Goal: Task Accomplishment & Management: Complete application form

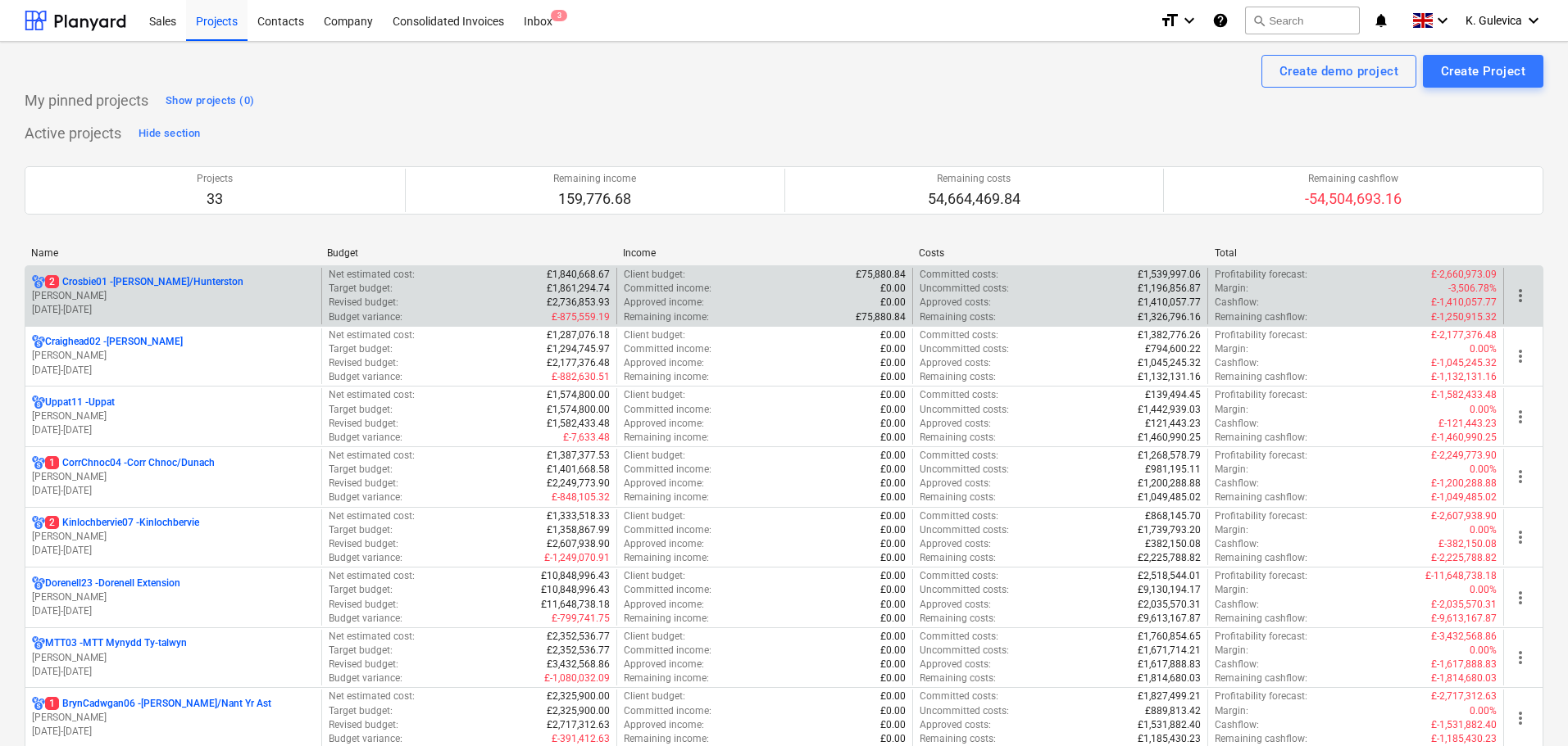
click at [123, 280] on p "2 Crosbie01 - [PERSON_NAME]/Hunterston" at bounding box center [144, 282] width 198 height 14
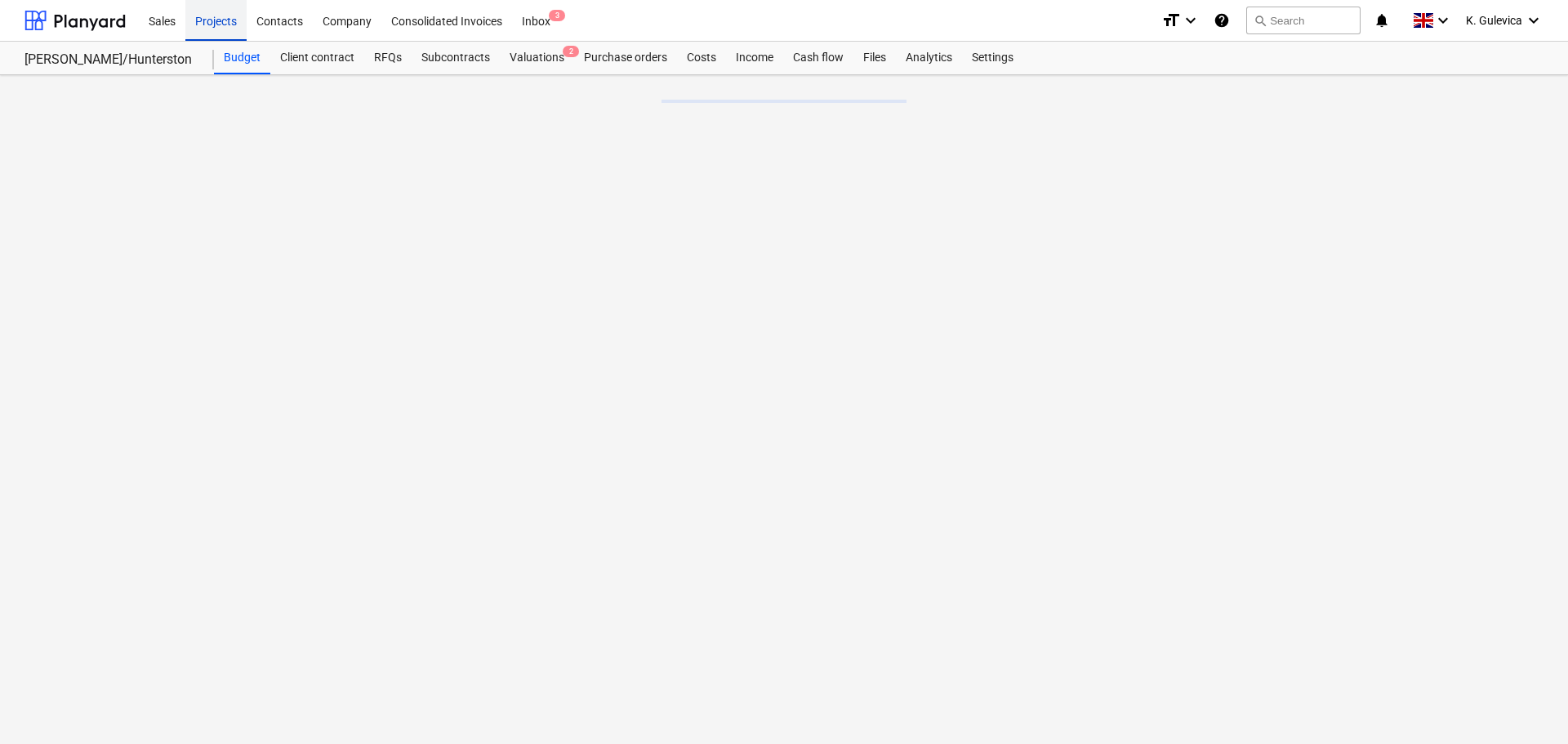
click at [214, 17] on div "Projects" at bounding box center [216, 20] width 61 height 41
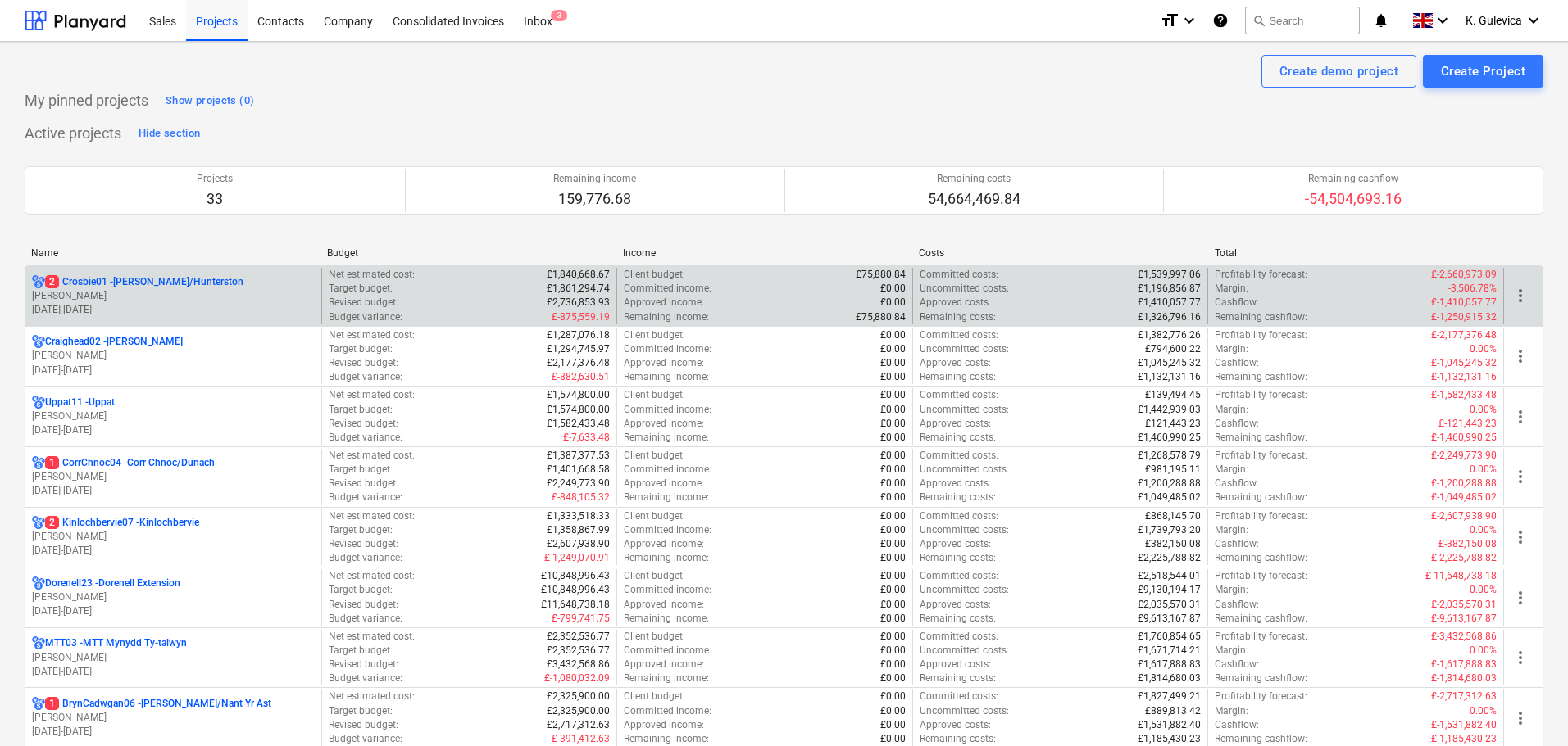
click at [141, 299] on p "[PERSON_NAME]" at bounding box center [173, 296] width 283 height 14
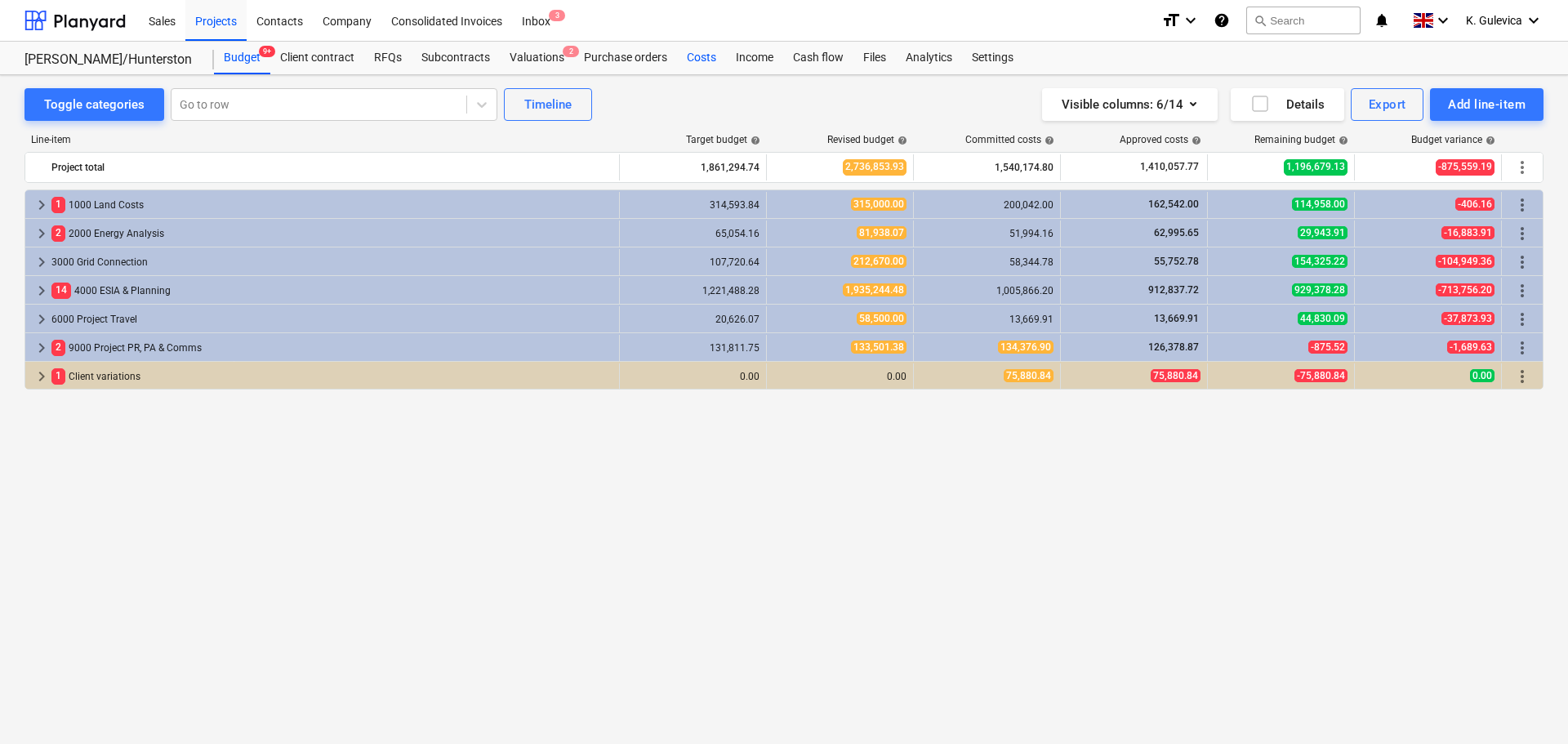
click at [703, 59] on div "Costs" at bounding box center [701, 58] width 49 height 33
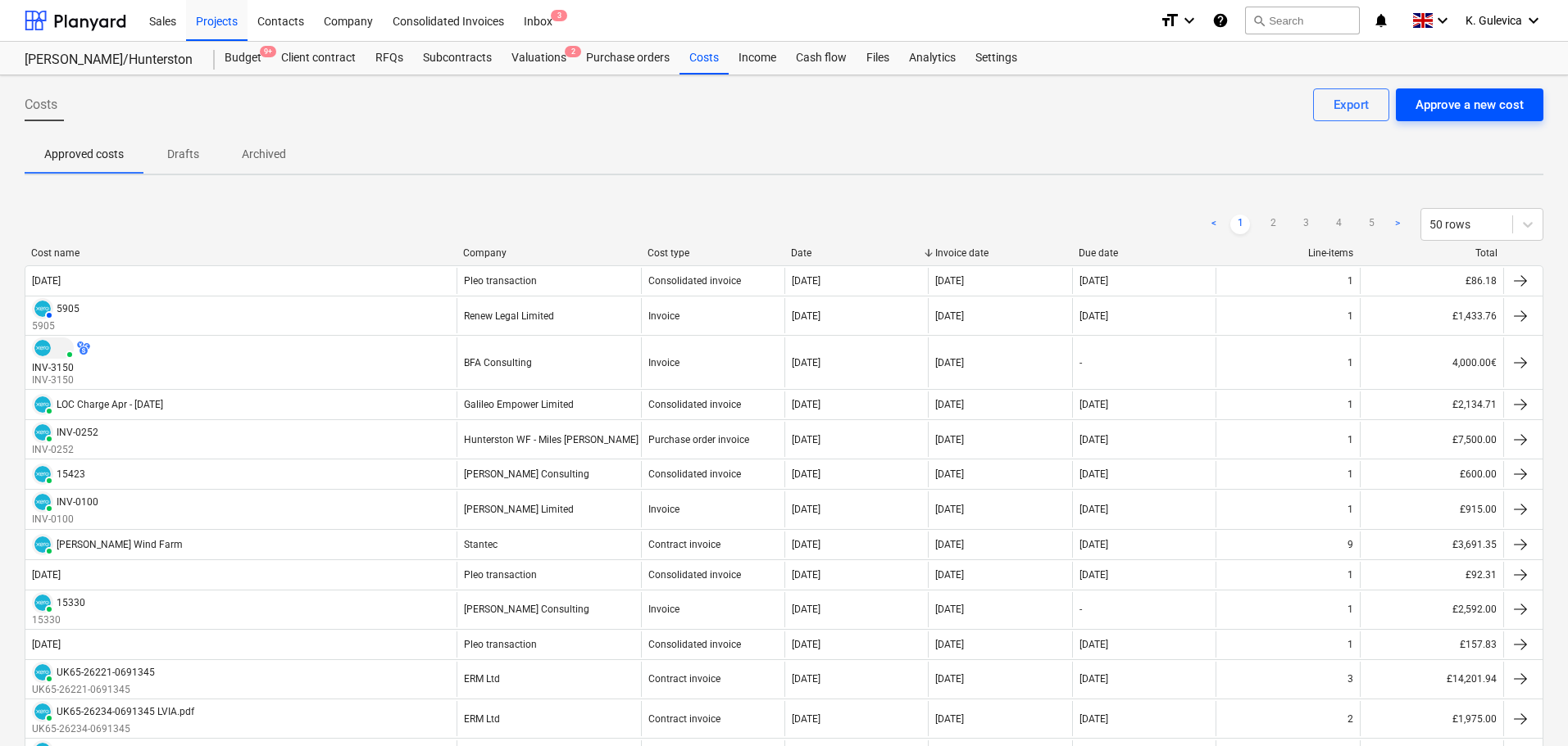
click at [1458, 106] on div "Approve a new cost" at bounding box center [1469, 104] width 108 height 22
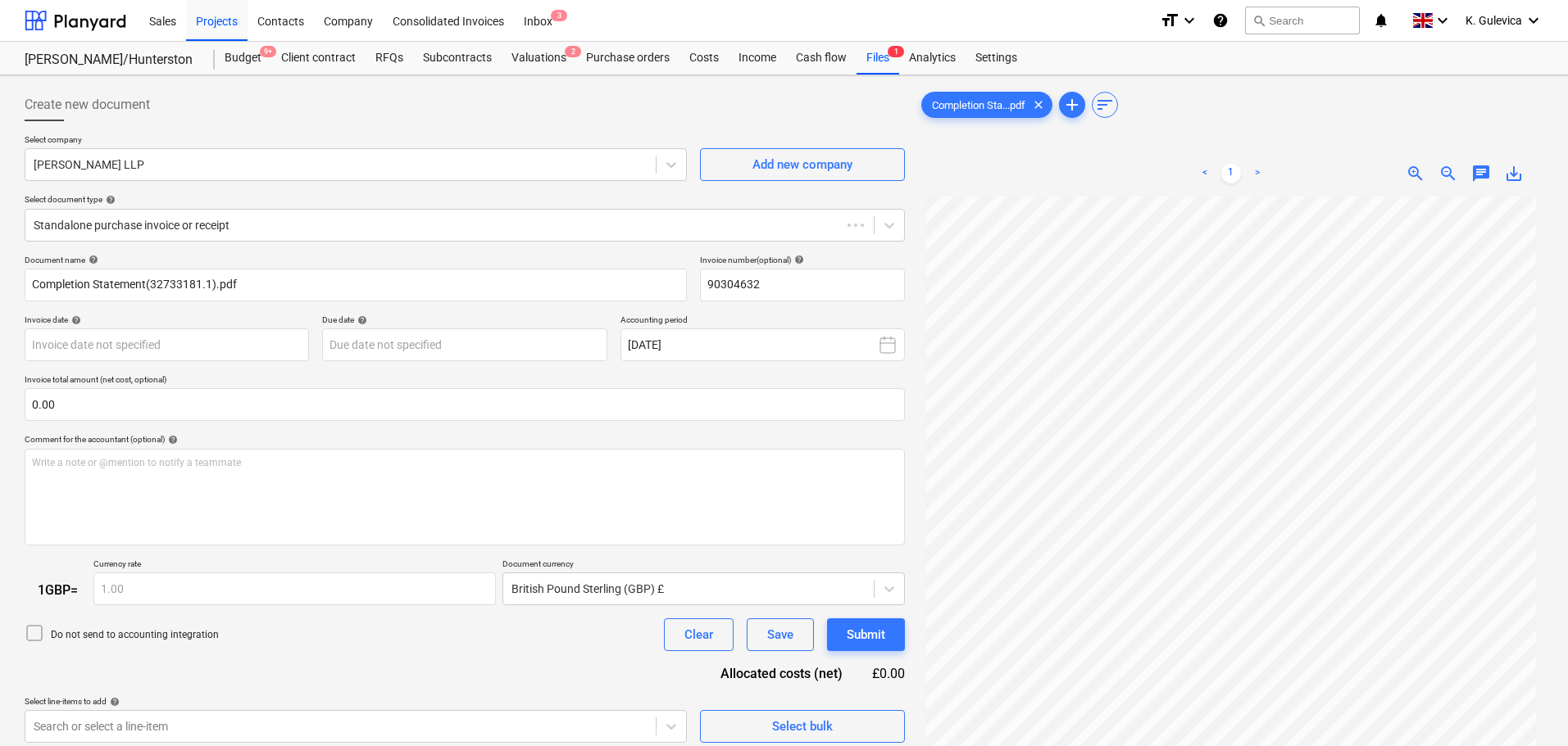
type input "90304632"
click at [675, 166] on icon at bounding box center [671, 165] width 9 height 6
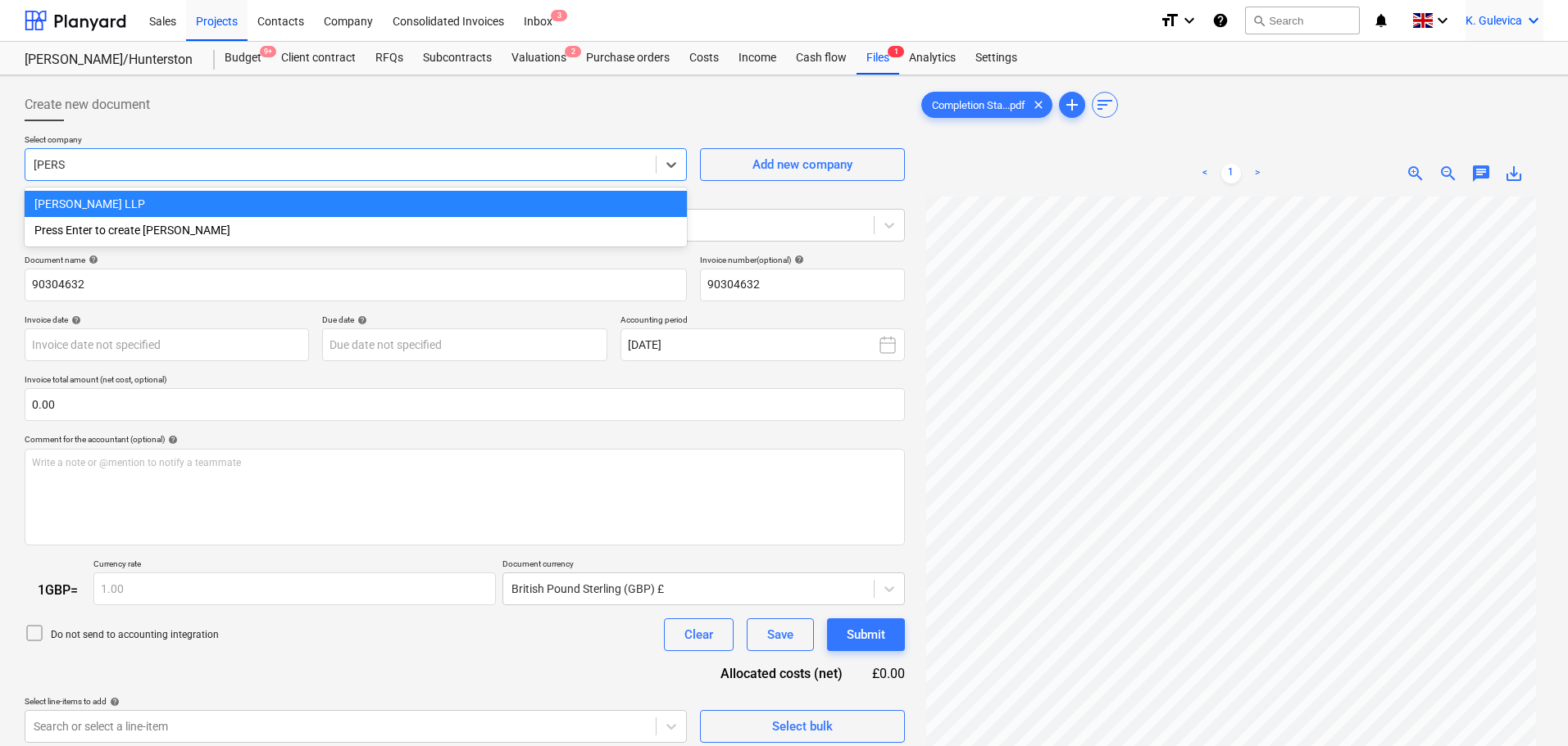
type input "[PERSON_NAME]"
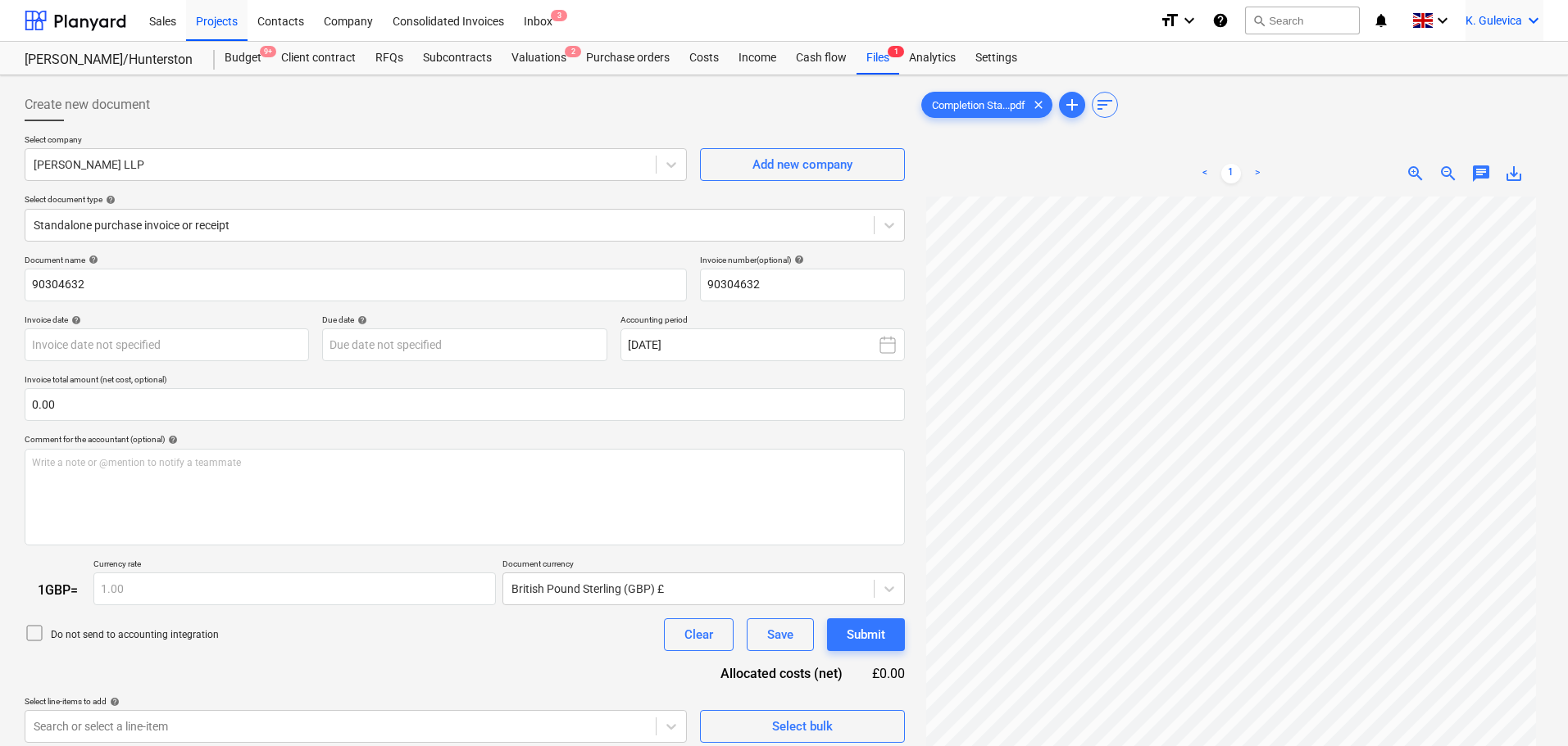
click at [1518, 14] on span "K. Gulevica" at bounding box center [1494, 20] width 57 height 13
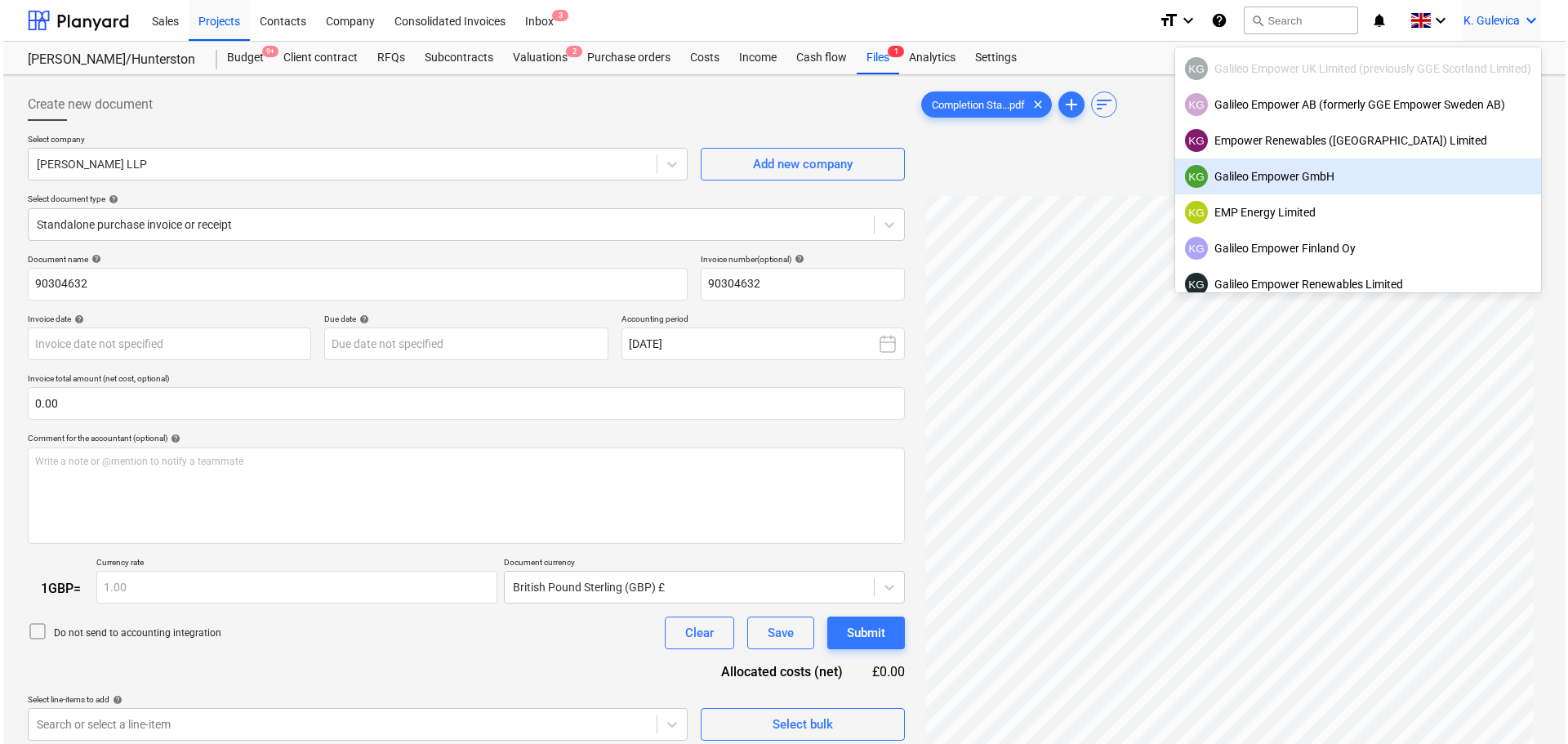
scroll to position [103, 0]
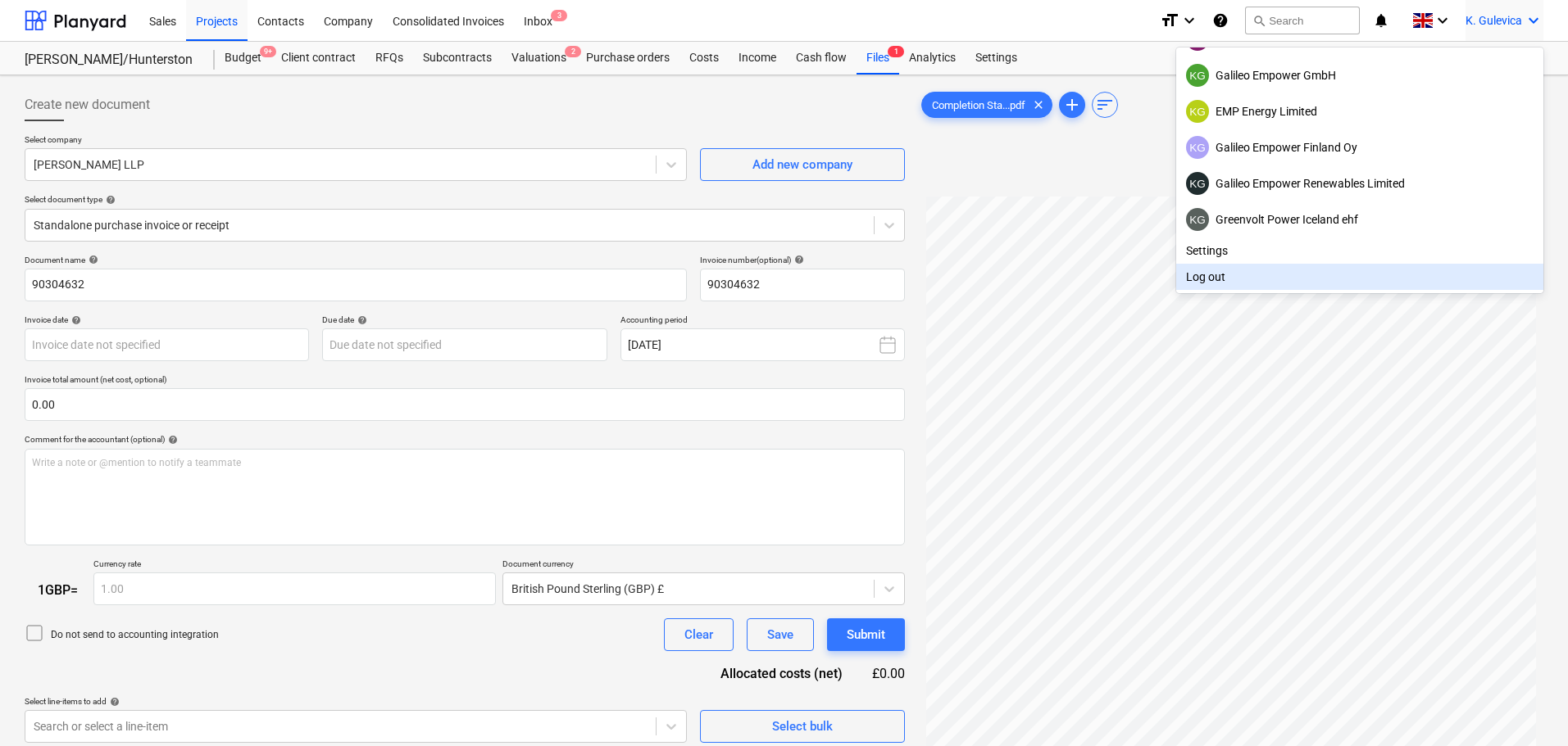
click at [1309, 278] on div "Log out" at bounding box center [1360, 277] width 368 height 26
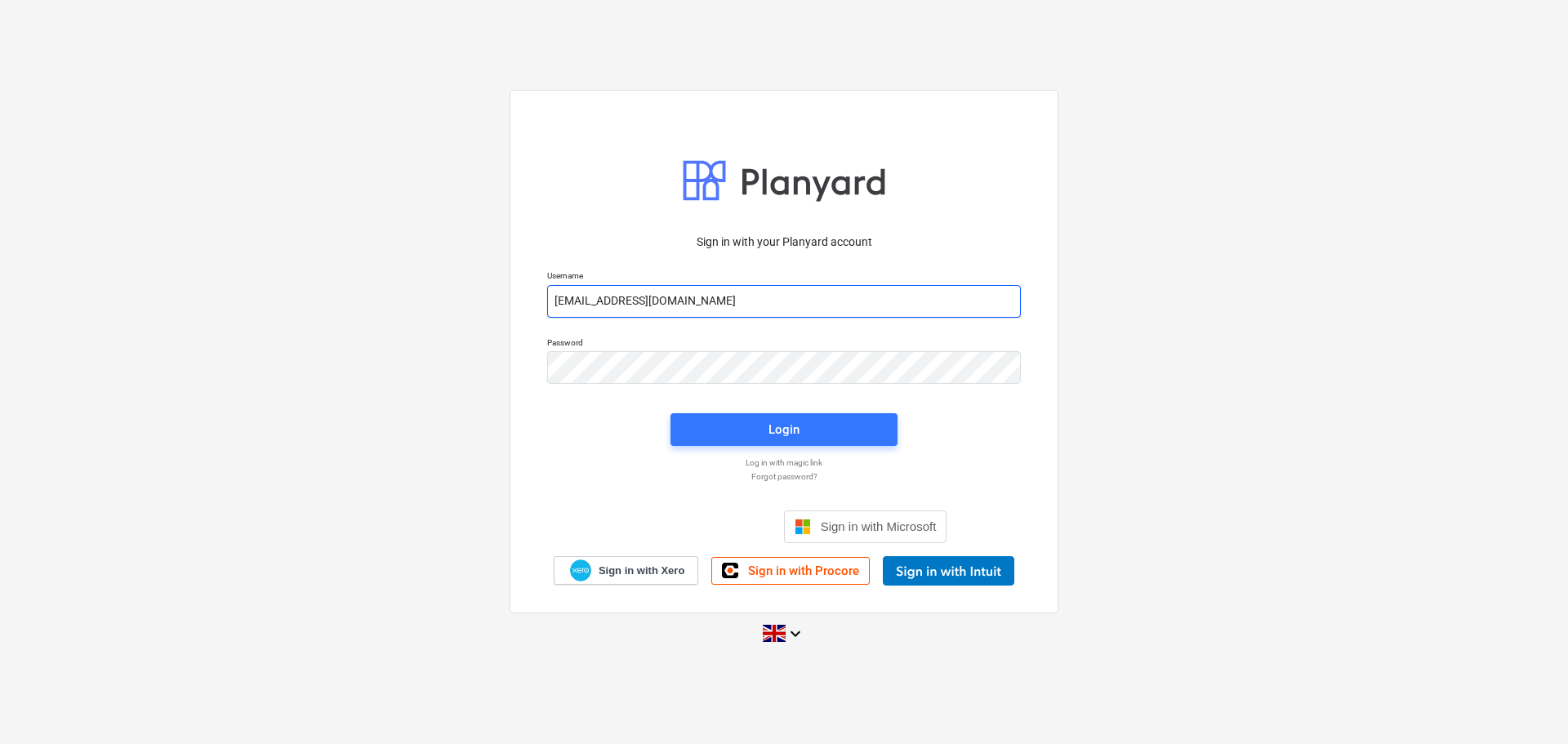
click at [725, 297] on input "[EMAIL_ADDRESS][DOMAIN_NAME]" at bounding box center [783, 301] width 474 height 33
type input "[EMAIL_ADDRESS][DOMAIN_NAME]"
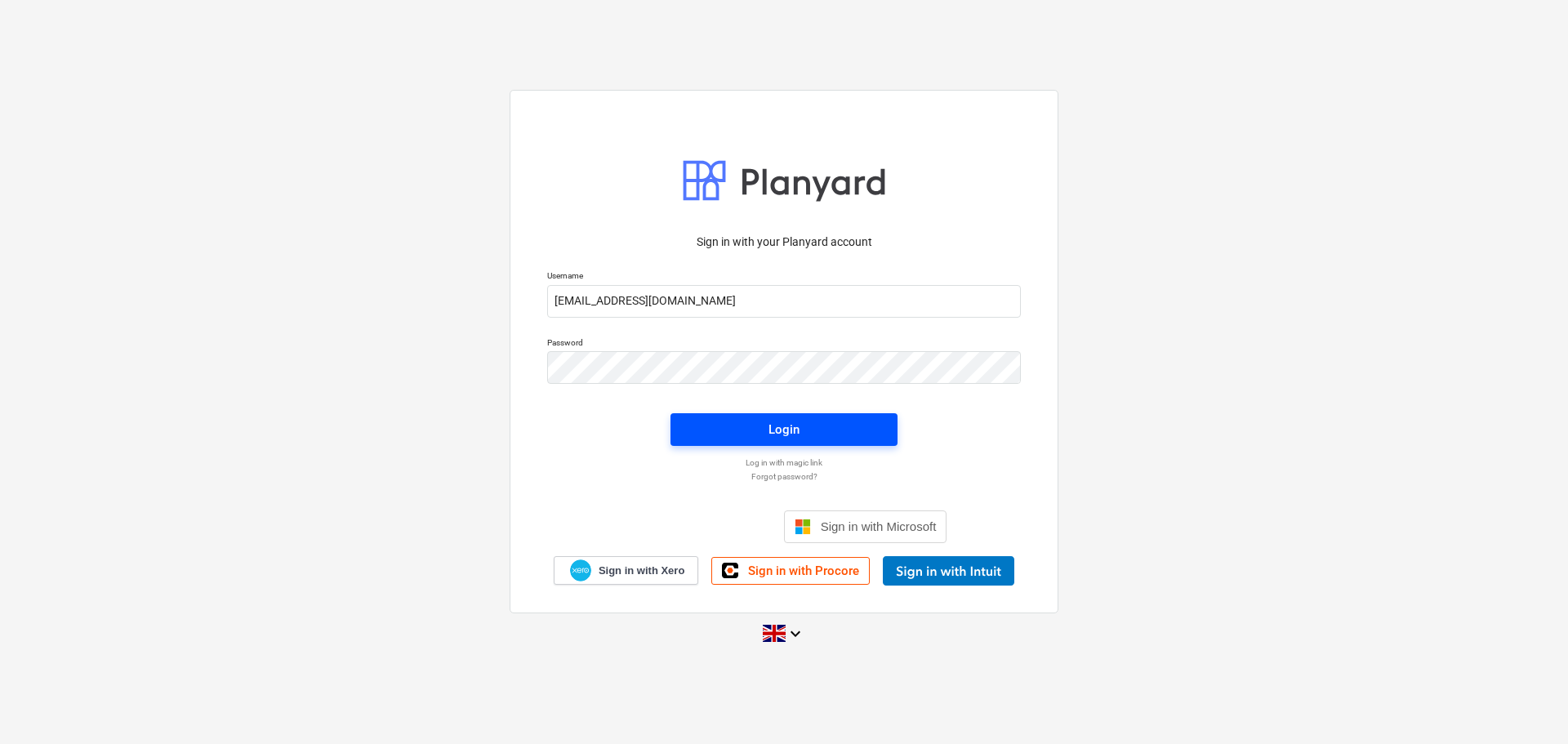
click at [748, 432] on span "Login" at bounding box center [784, 429] width 187 height 22
